Goal: Task Accomplishment & Management: Use online tool/utility

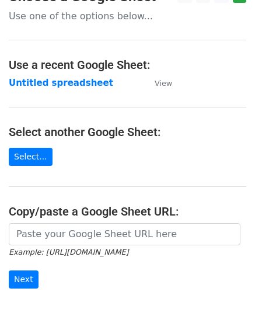
scroll to position [117, 0]
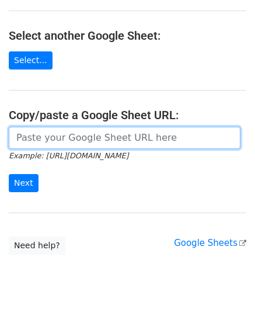
click at [64, 136] on input "url" at bounding box center [125, 138] width 232 height 22
paste input "[URL][DOMAIN_NAME]"
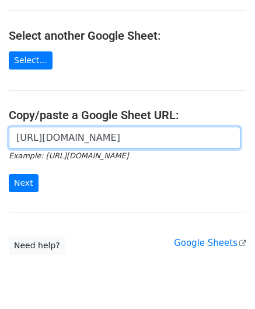
scroll to position [0, 247]
type input "[URL][DOMAIN_NAME]"
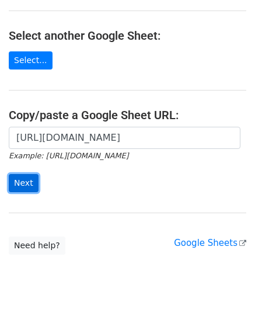
click at [26, 181] on input "Next" at bounding box center [24, 183] width 30 height 18
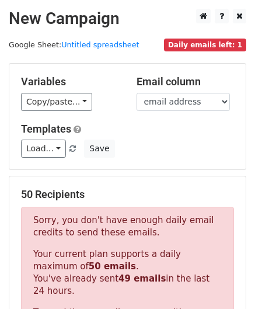
scroll to position [394, 0]
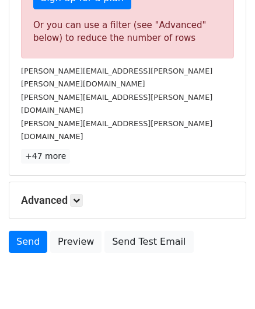
click at [86, 194] on h5 "Advanced" at bounding box center [127, 200] width 213 height 13
click at [80, 197] on icon at bounding box center [76, 200] width 7 height 7
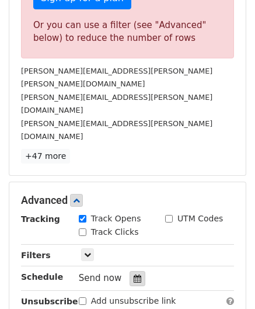
click at [134, 274] on icon at bounding box center [138, 278] width 8 height 8
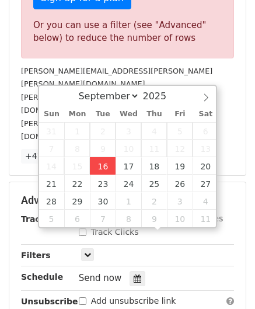
type input "2025-09-16 12:00"
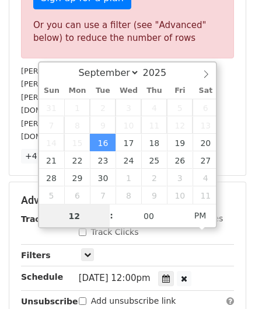
scroll to position [0, 0]
paste input "Hour"
type input "1"
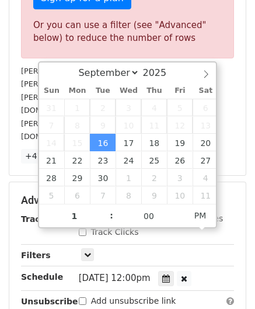
type input "2025-09-16 13:00"
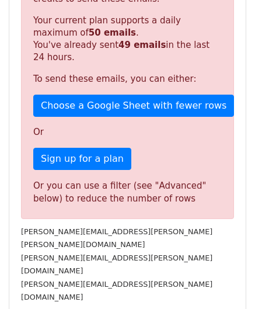
scroll to position [531, 0]
